Goal: Go to known website: Access a specific website the user already knows

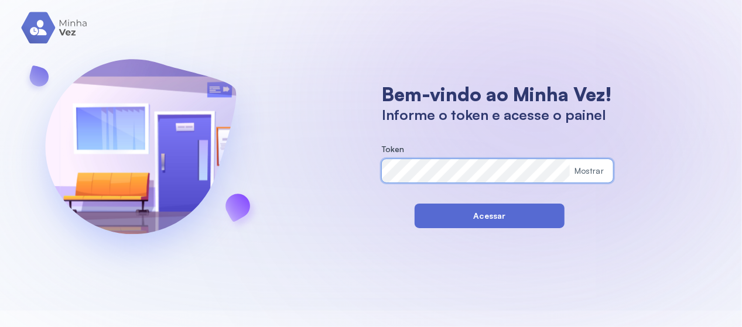
click at [489, 217] on button "Acessar" at bounding box center [490, 216] width 150 height 25
